Goal: Task Accomplishment & Management: Manage account settings

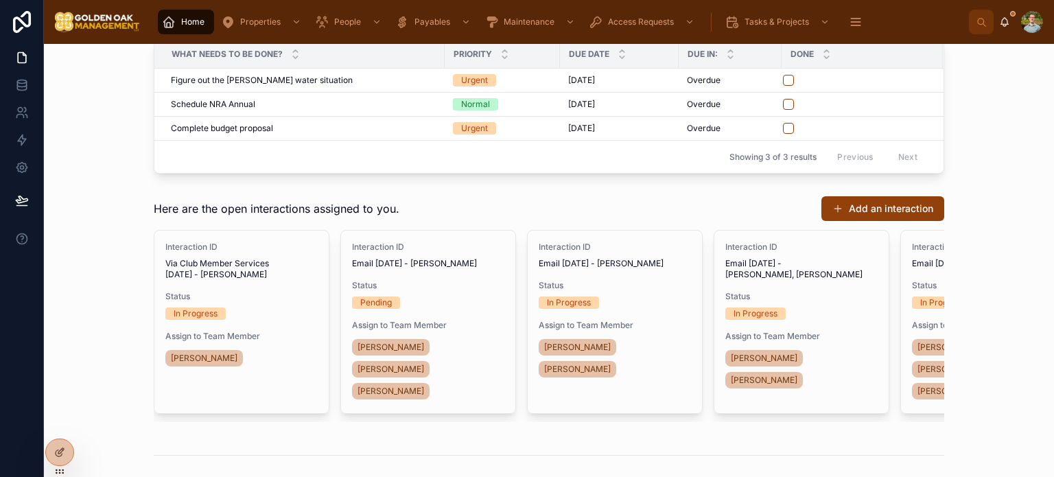
scroll to position [398, 0]
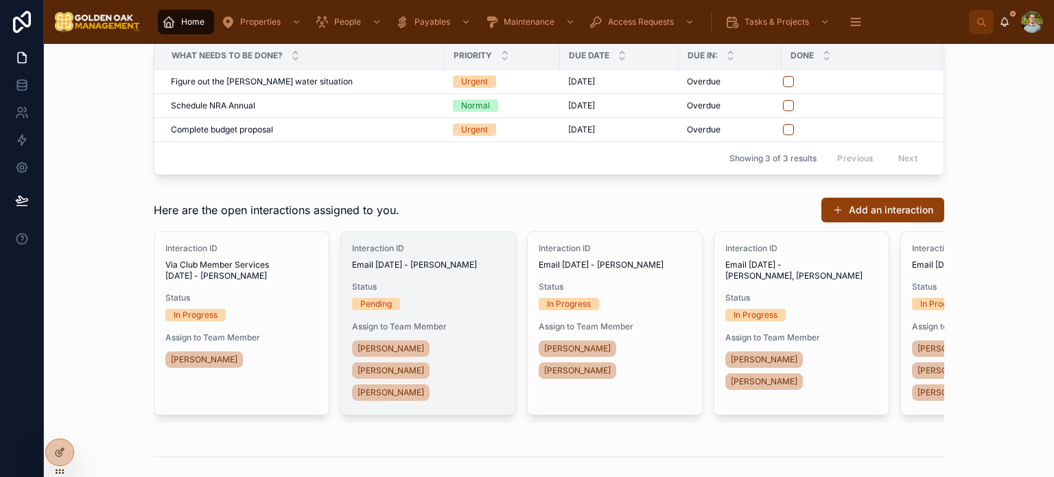
click at [463, 310] on div "Pending" at bounding box center [428, 304] width 152 height 12
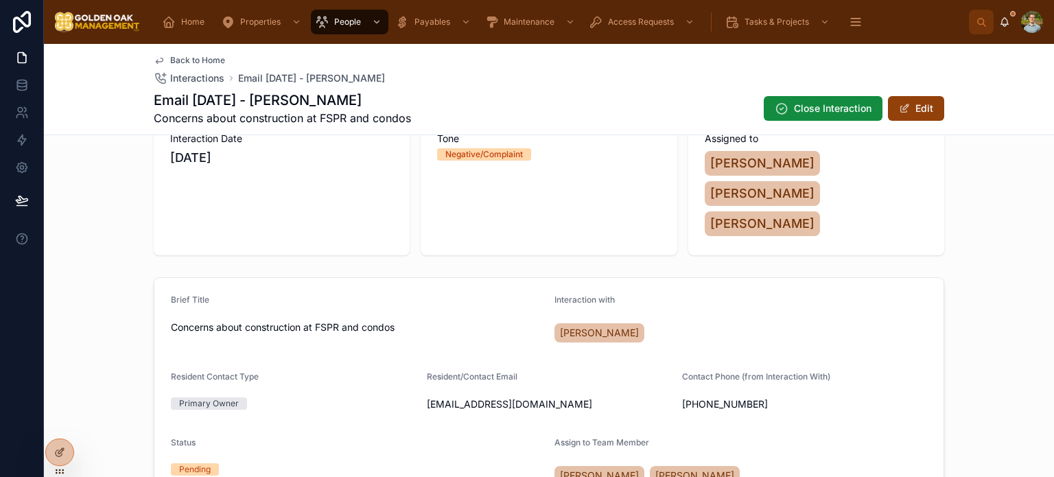
scroll to position [222, 0]
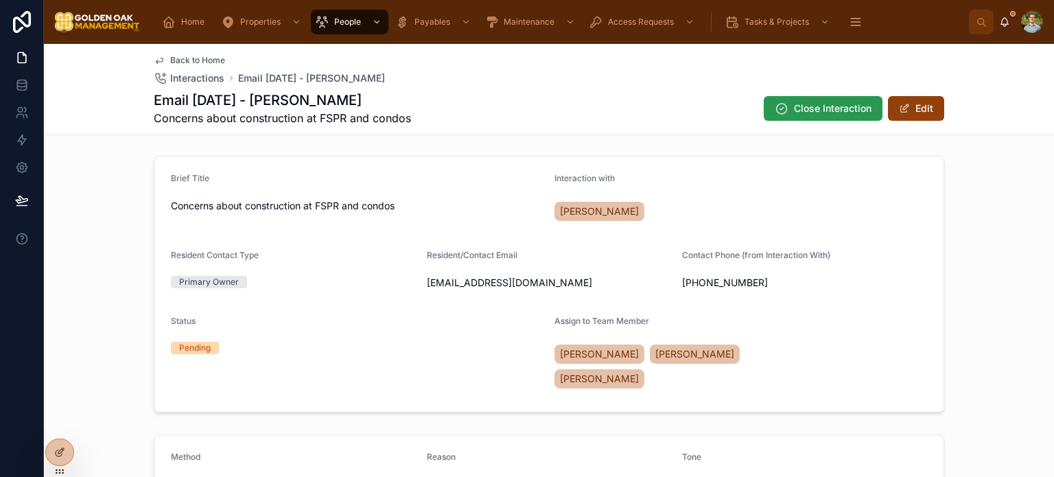
click at [813, 105] on span "Close Interaction" at bounding box center [833, 109] width 78 height 14
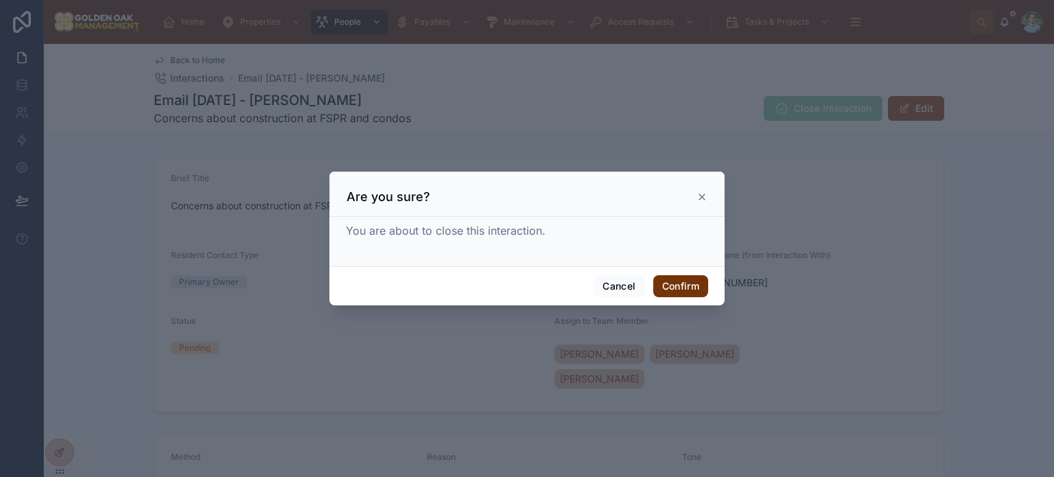
click at [687, 283] on button "Confirm" at bounding box center [680, 286] width 55 height 22
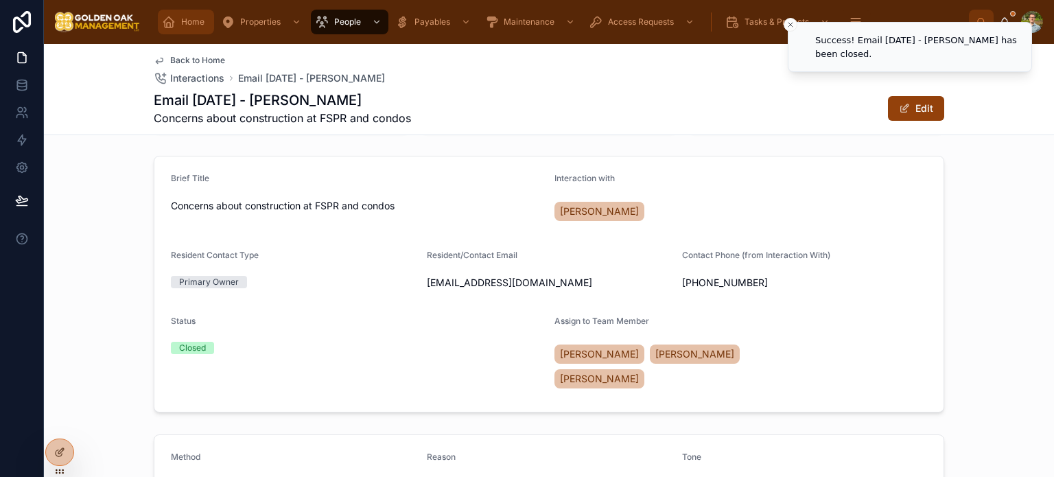
click at [189, 27] on span "Home" at bounding box center [192, 21] width 23 height 11
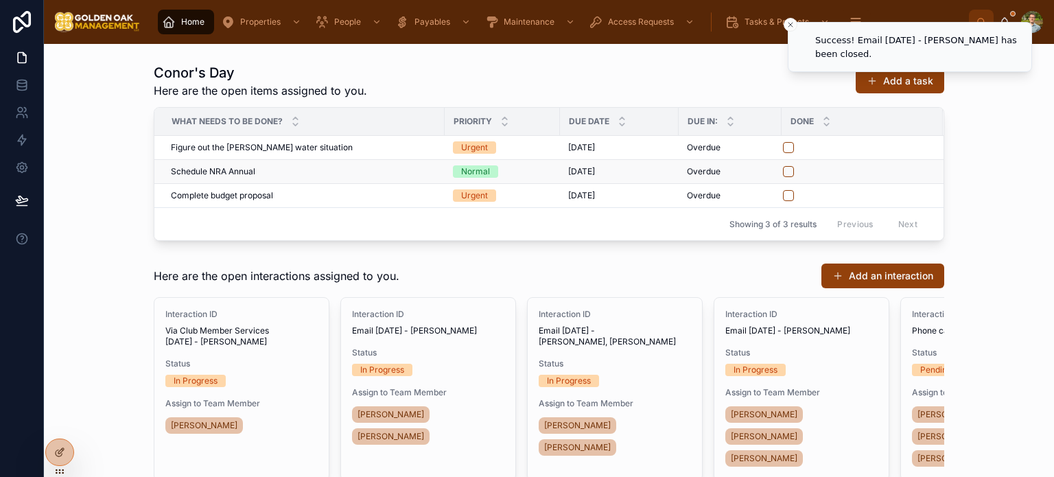
scroll to position [439, 0]
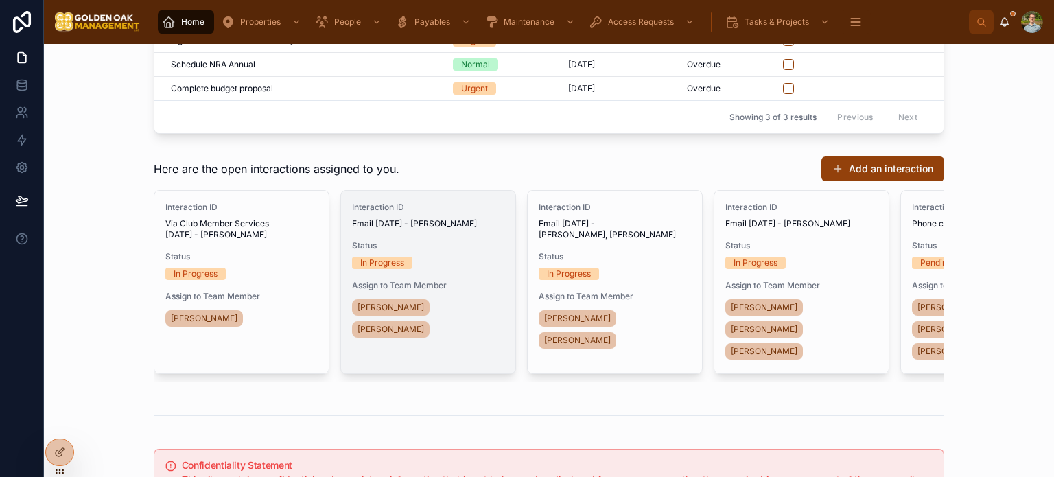
click at [456, 251] on span "Status" at bounding box center [428, 245] width 152 height 11
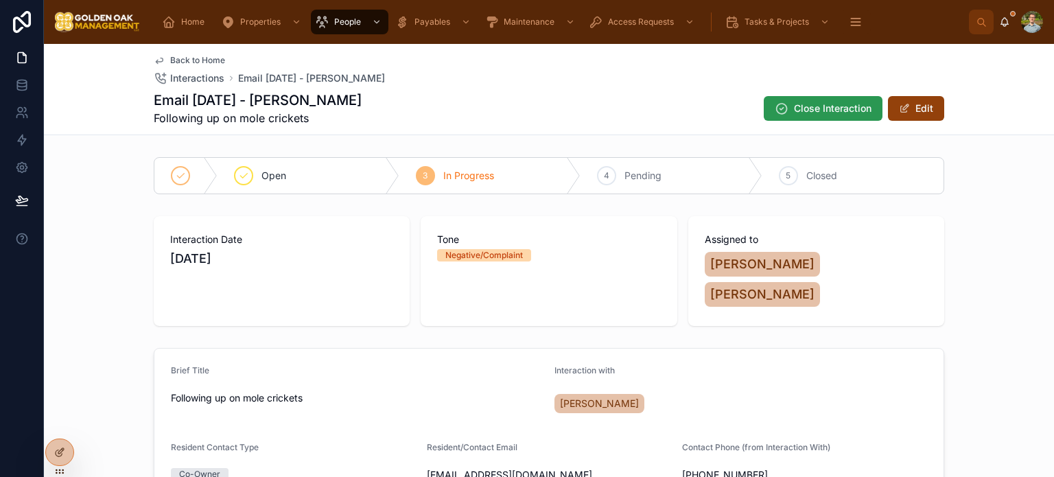
click at [835, 103] on span "Close Interaction" at bounding box center [833, 109] width 78 height 14
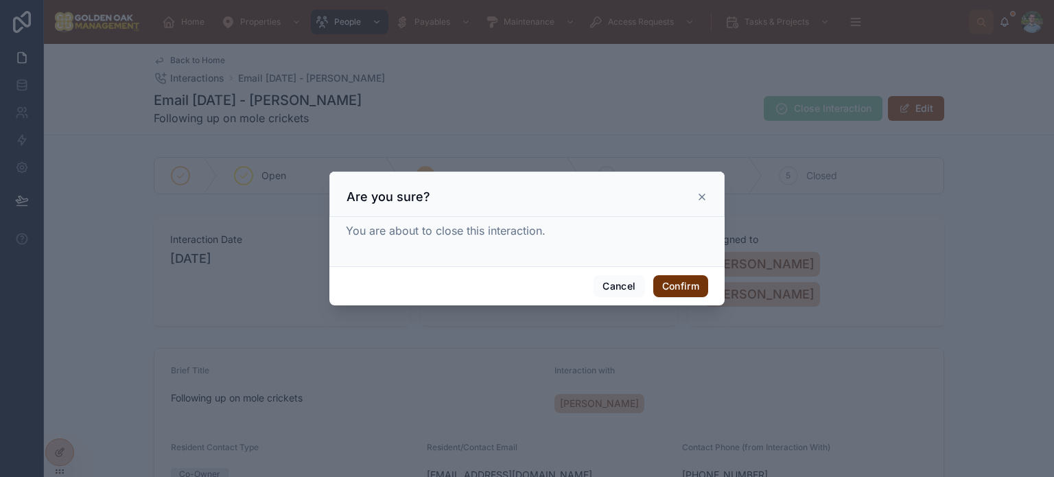
click at [691, 284] on button "Confirm" at bounding box center [680, 286] width 55 height 22
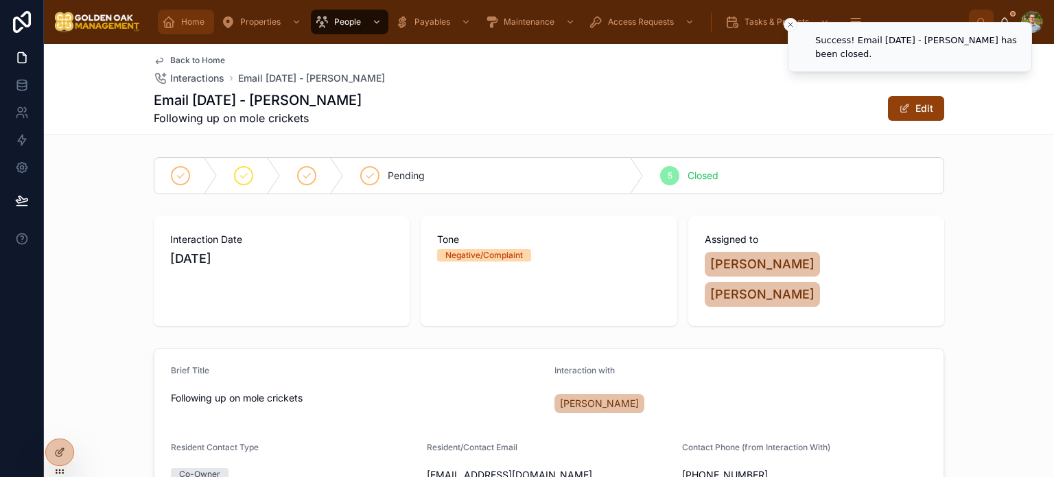
click at [196, 18] on span "Home" at bounding box center [192, 21] width 23 height 11
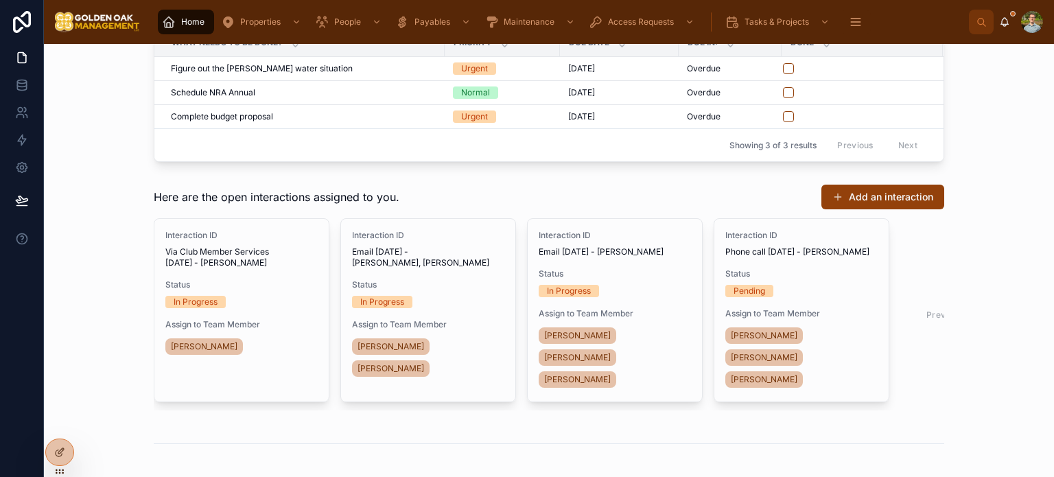
scroll to position [412, 0]
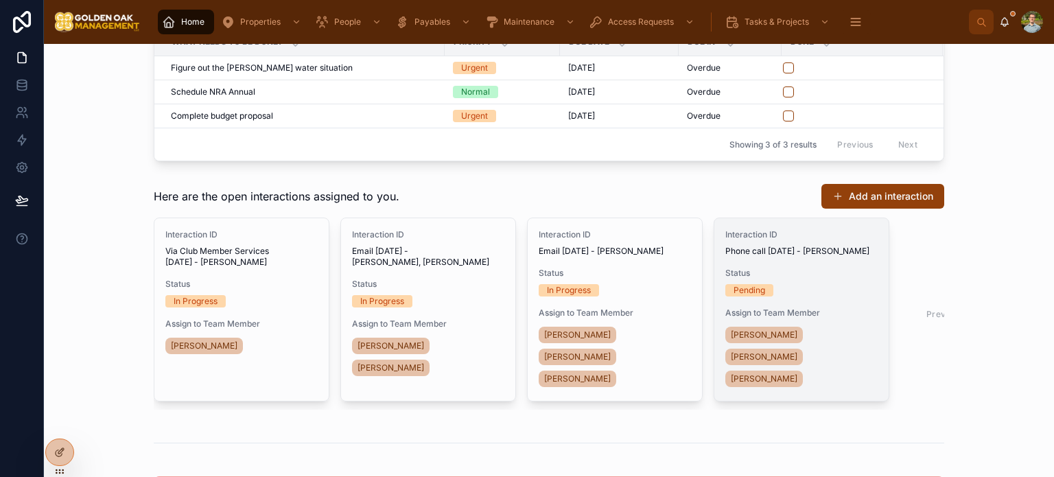
click at [850, 277] on div "Interaction ID Phone call [DATE] - [PERSON_NAME] Status Pending Assign to Team …" at bounding box center [802, 309] width 174 height 183
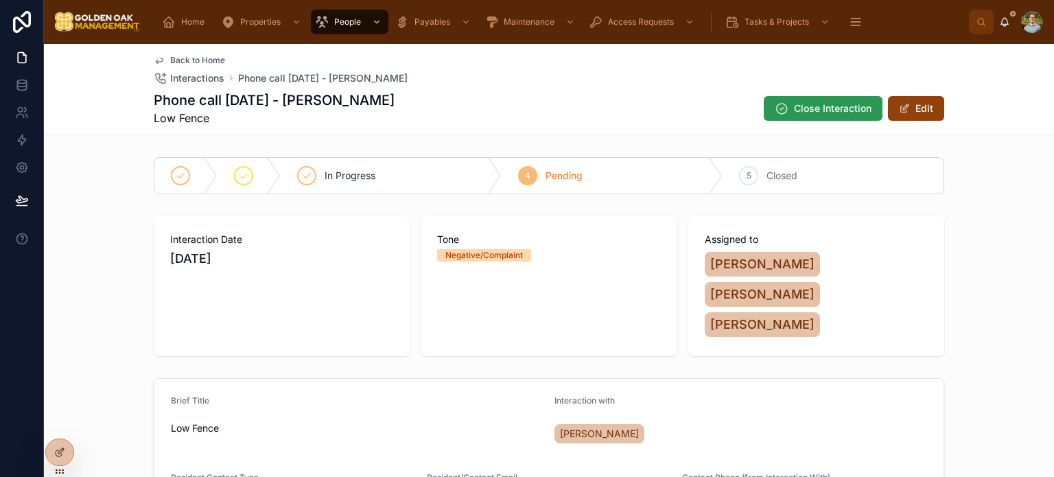
click at [837, 103] on span "Close Interaction" at bounding box center [833, 109] width 78 height 14
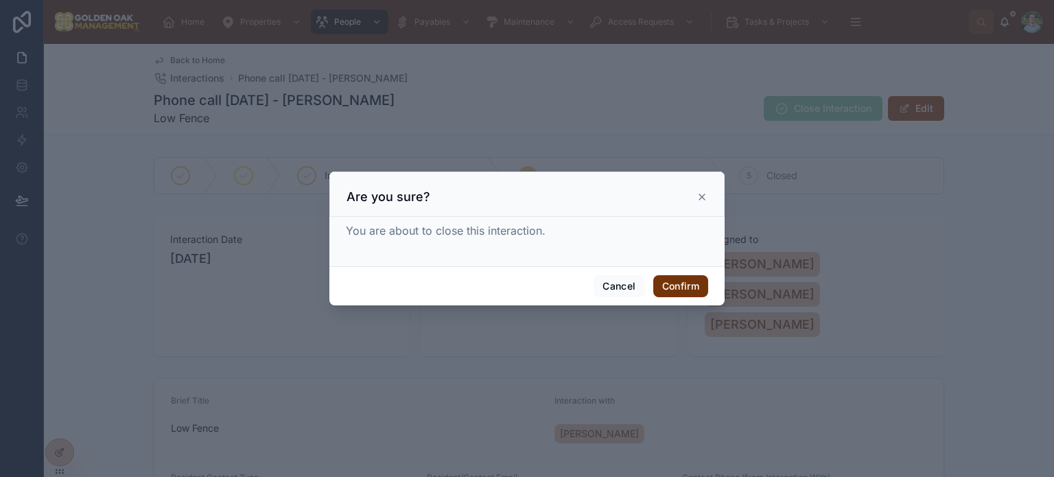
click at [686, 279] on button "Confirm" at bounding box center [680, 286] width 55 height 22
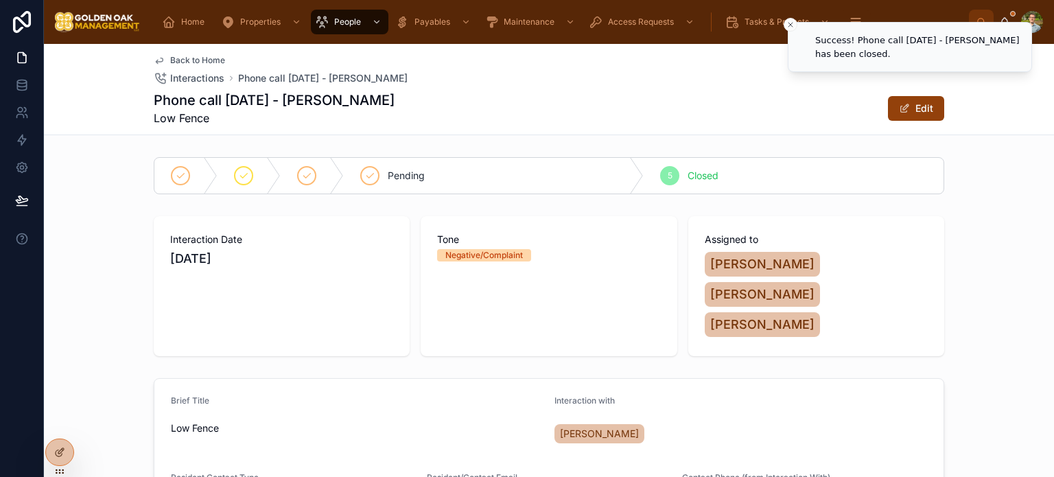
click at [187, 57] on span "Back to Home" at bounding box center [197, 60] width 55 height 11
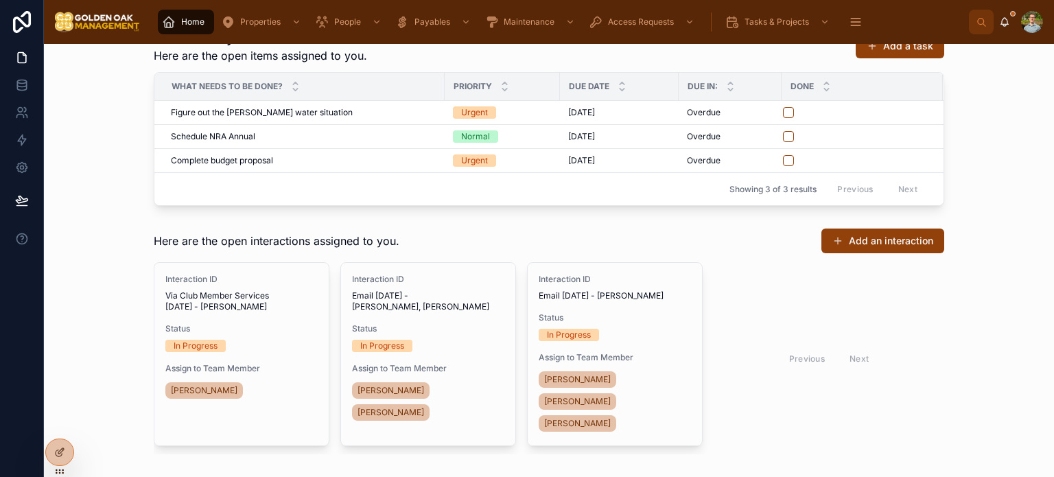
scroll to position [442, 0]
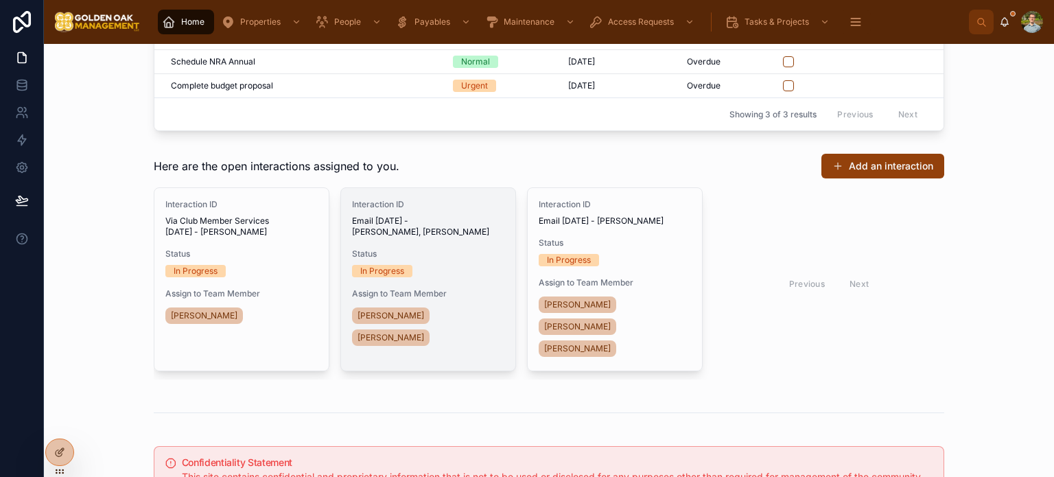
click at [473, 259] on span "Status" at bounding box center [428, 253] width 152 height 11
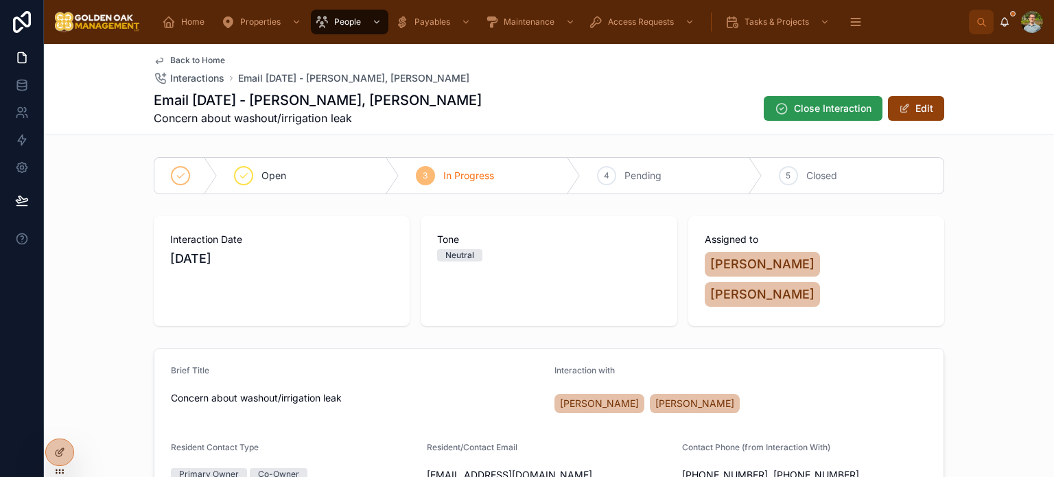
click at [831, 115] on span "Close Interaction" at bounding box center [833, 109] width 78 height 14
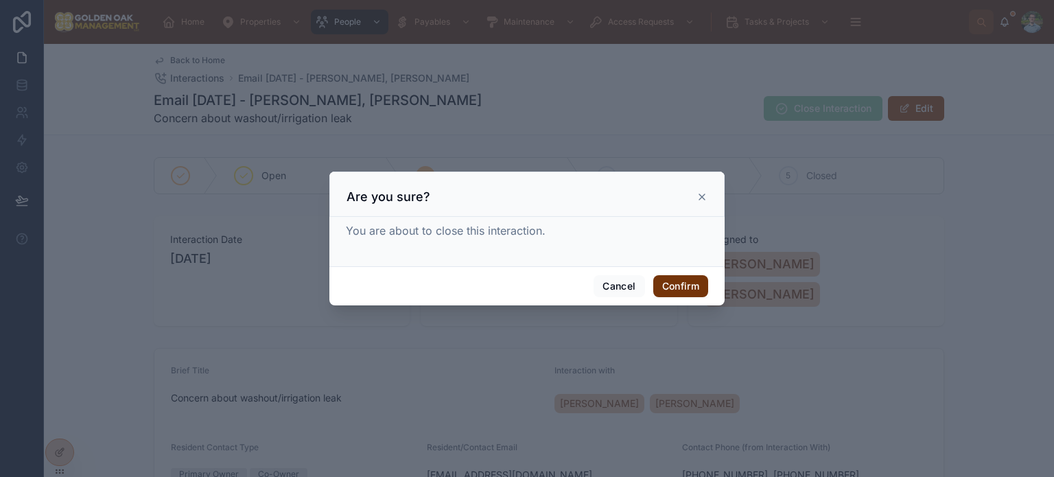
click at [689, 282] on button "Confirm" at bounding box center [680, 286] width 55 height 22
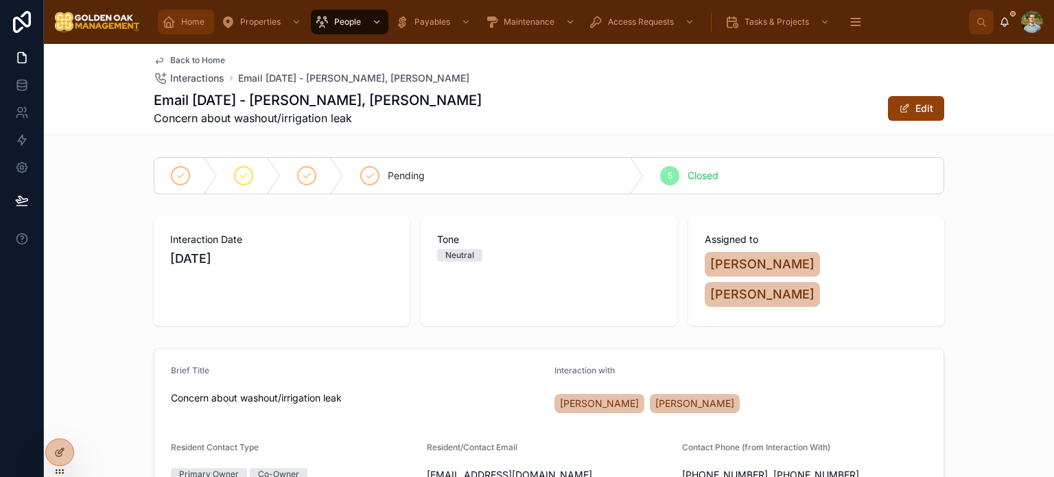
click at [199, 19] on span "Home" at bounding box center [192, 21] width 23 height 11
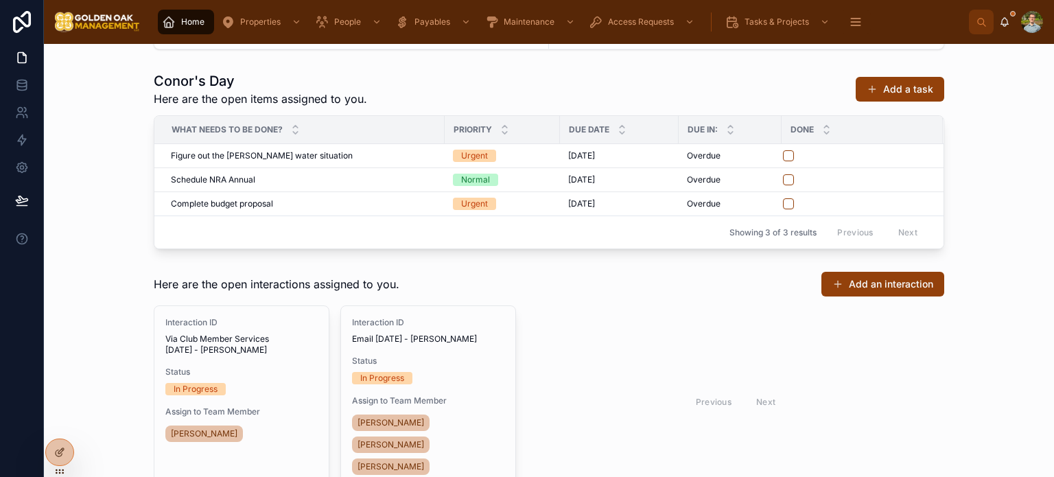
scroll to position [382, 0]
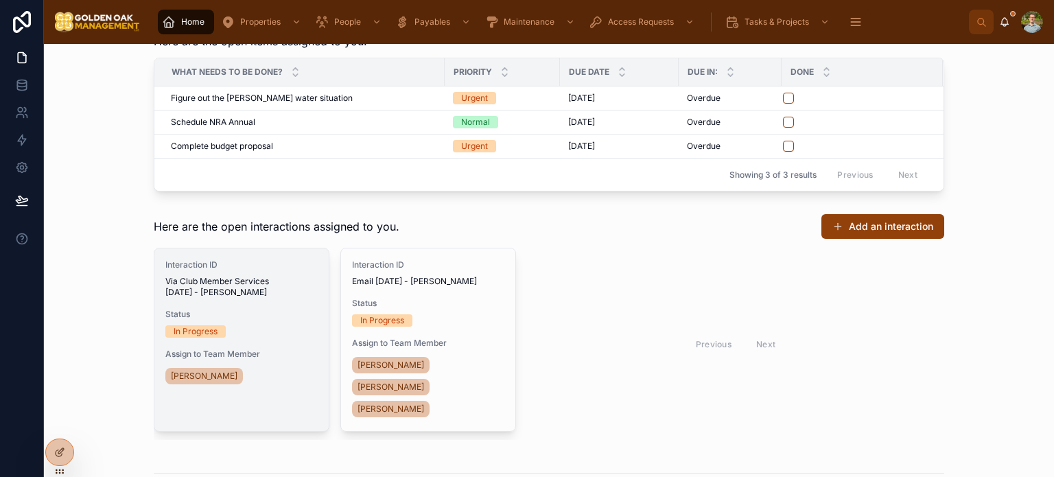
click at [266, 307] on div "Interaction ID Via Club Member Services [DATE] - [PERSON_NAME] Status In Progre…" at bounding box center [241, 339] width 174 height 183
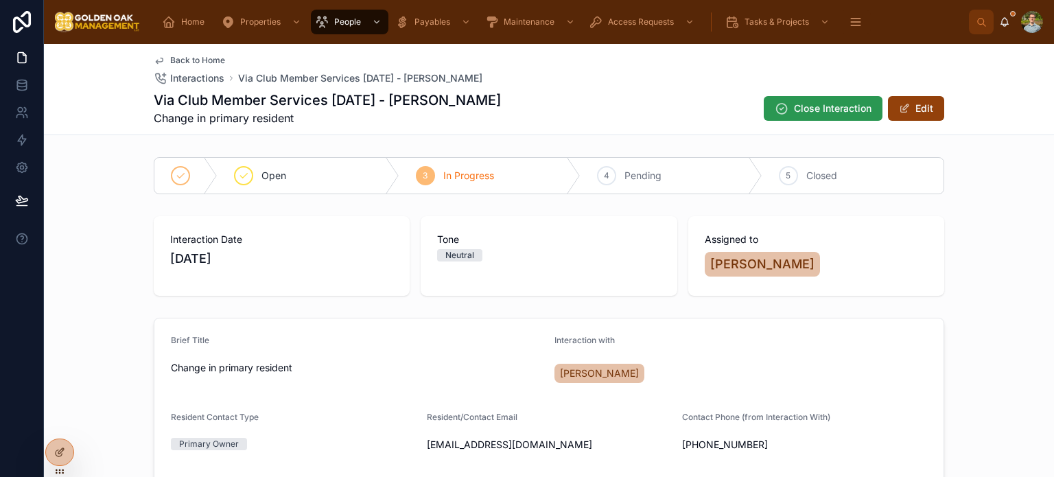
click at [826, 111] on span "Close Interaction" at bounding box center [833, 109] width 78 height 14
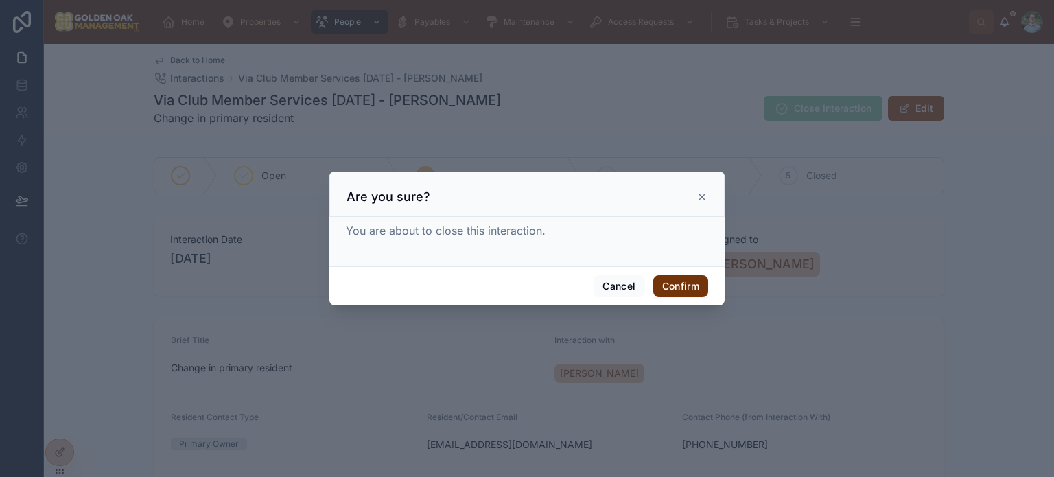
click at [691, 279] on button "Confirm" at bounding box center [680, 286] width 55 height 22
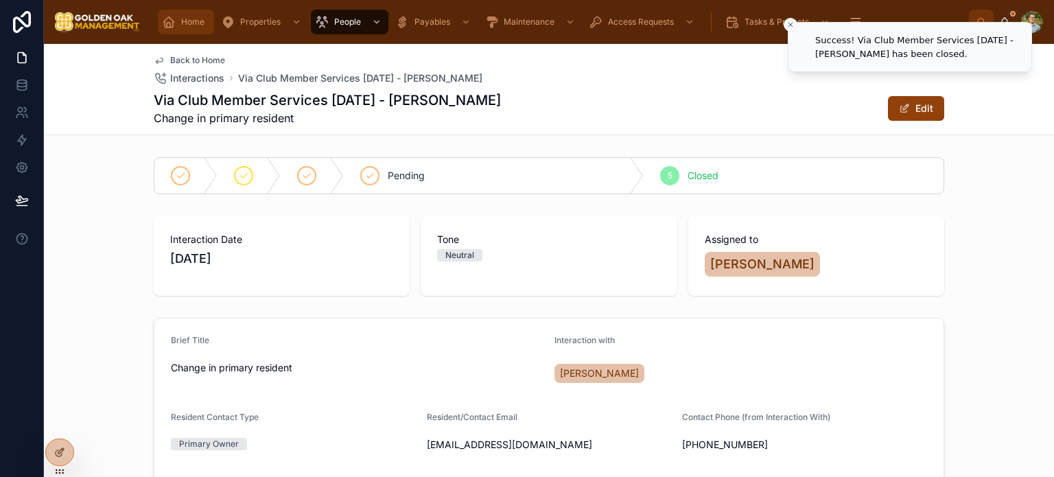
click at [184, 27] on span "Home" at bounding box center [192, 21] width 23 height 11
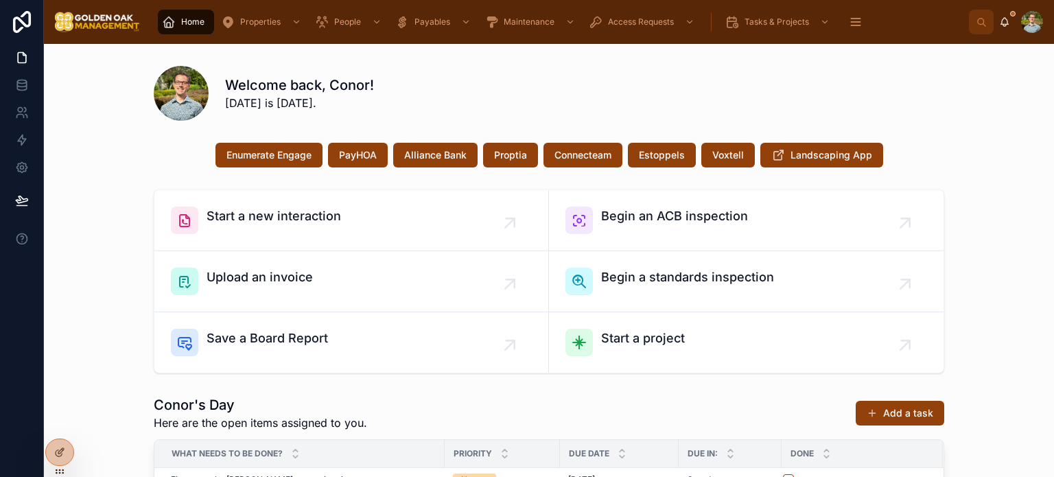
click at [539, 106] on div "Welcome back, Conor! [DATE] is [DATE]." at bounding box center [584, 94] width 719 height 36
